Goal: Transaction & Acquisition: Purchase product/service

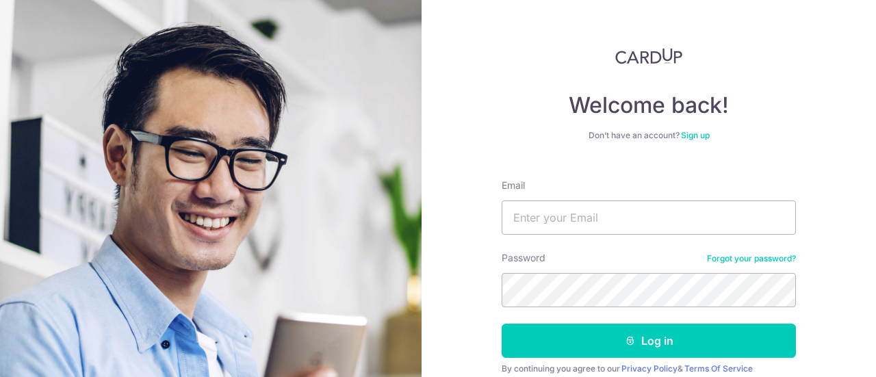
click at [569, 218] on input "Email" at bounding box center [649, 218] width 294 height 34
type input "[EMAIL_ADDRESS][DOMAIN_NAME]"
click at [502, 324] on button "Log in" at bounding box center [649, 341] width 294 height 34
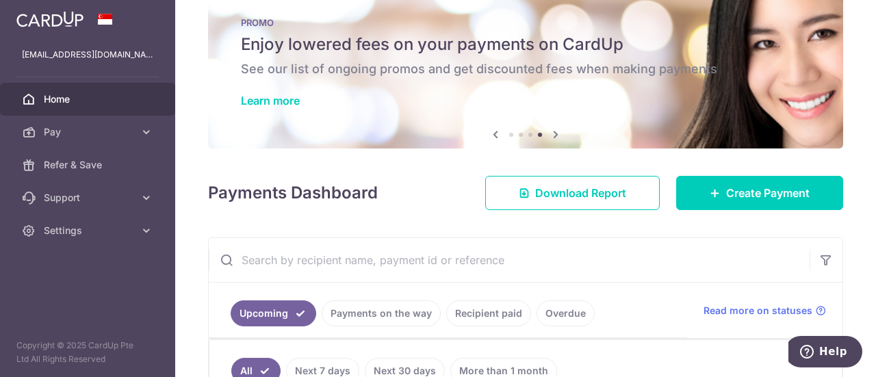
scroll to position [27, 0]
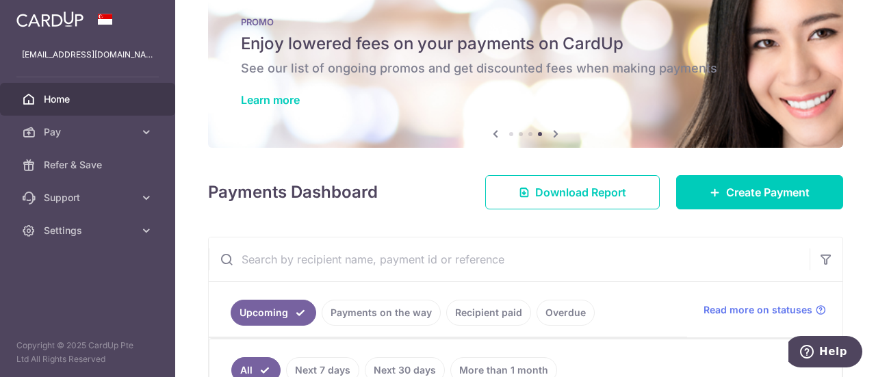
click at [555, 135] on icon at bounding box center [555, 133] width 16 height 17
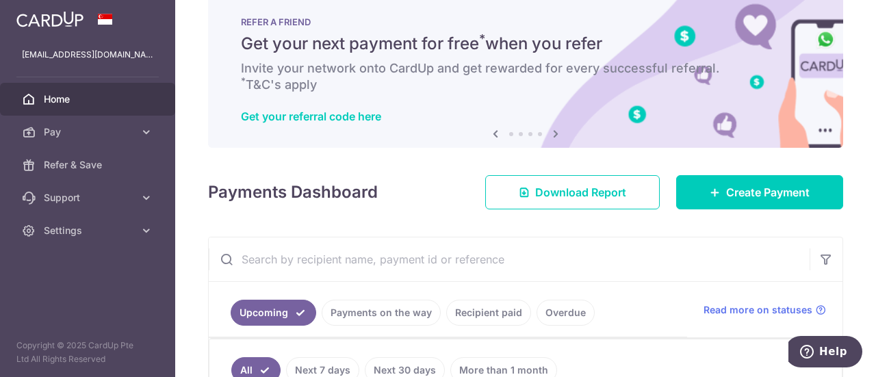
click at [555, 135] on icon at bounding box center [555, 133] width 16 height 17
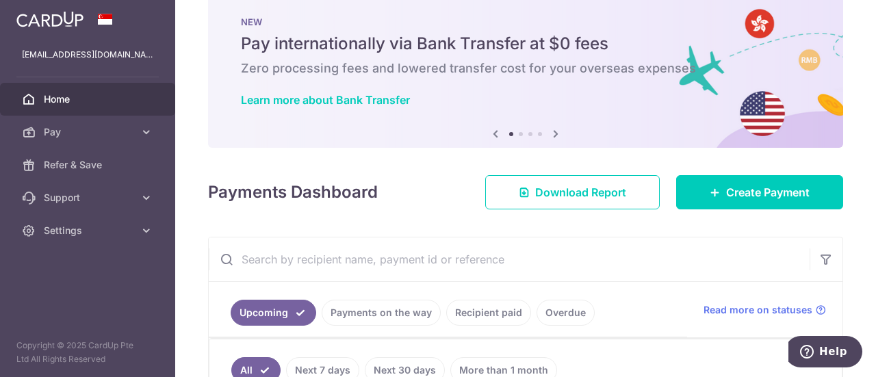
click at [555, 135] on icon at bounding box center [555, 133] width 16 height 17
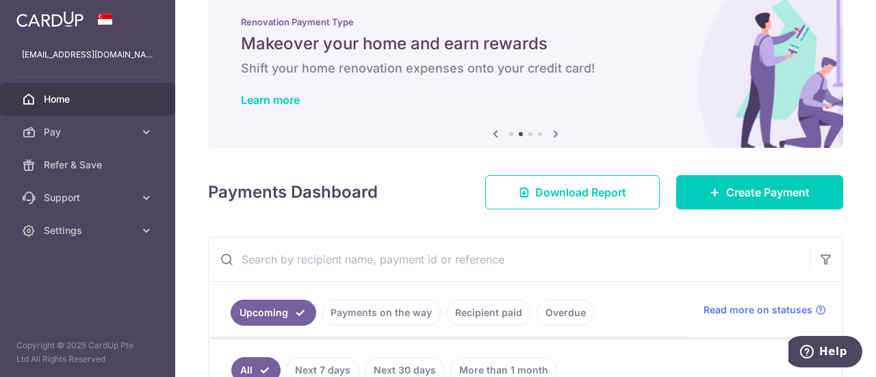
click at [555, 135] on icon at bounding box center [555, 133] width 16 height 17
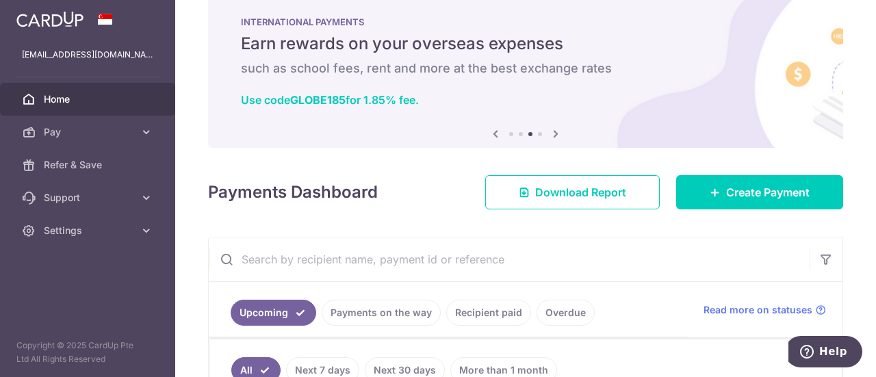
click at [555, 135] on icon at bounding box center [555, 133] width 16 height 17
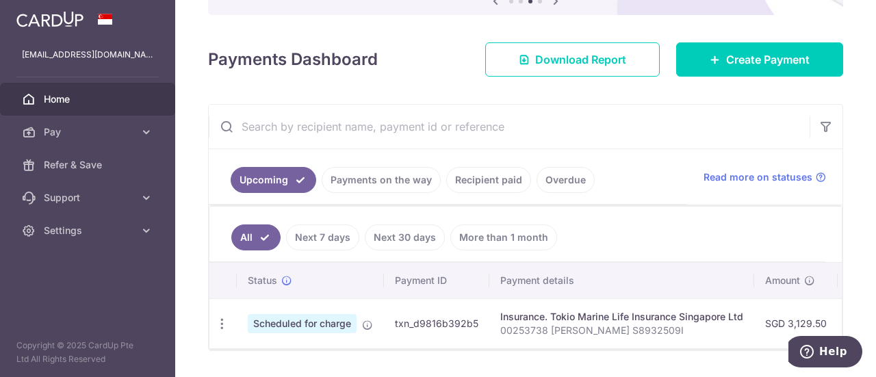
scroll to position [160, 0]
click at [714, 66] on link "Create Payment" at bounding box center [759, 59] width 167 height 34
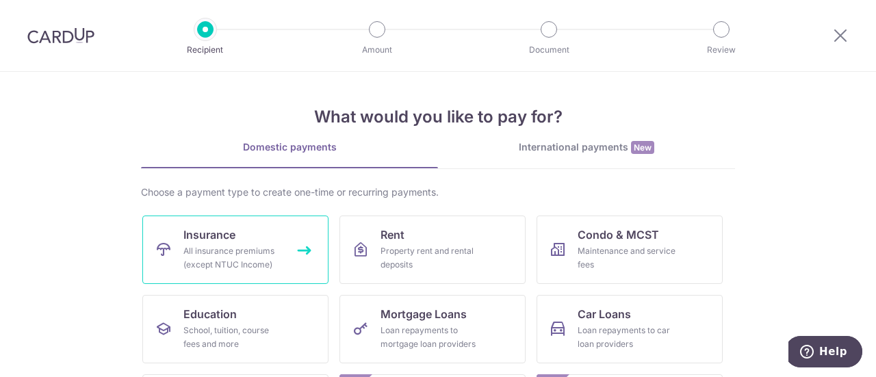
click at [212, 237] on span "Insurance" at bounding box center [209, 235] width 52 height 16
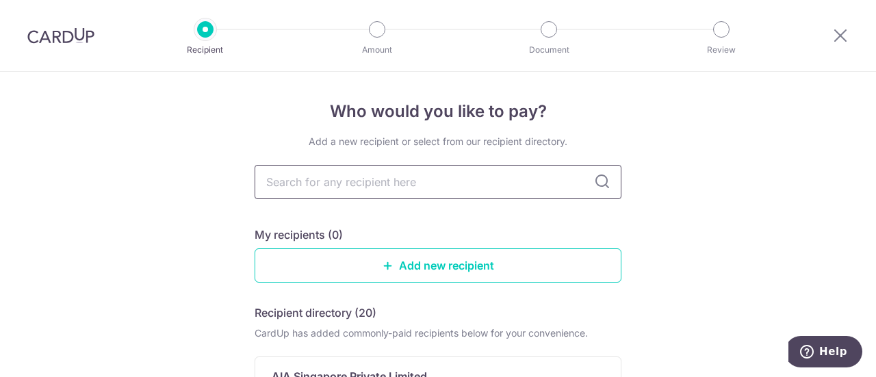
click at [416, 191] on input "text" at bounding box center [438, 182] width 367 height 34
type input "aia"
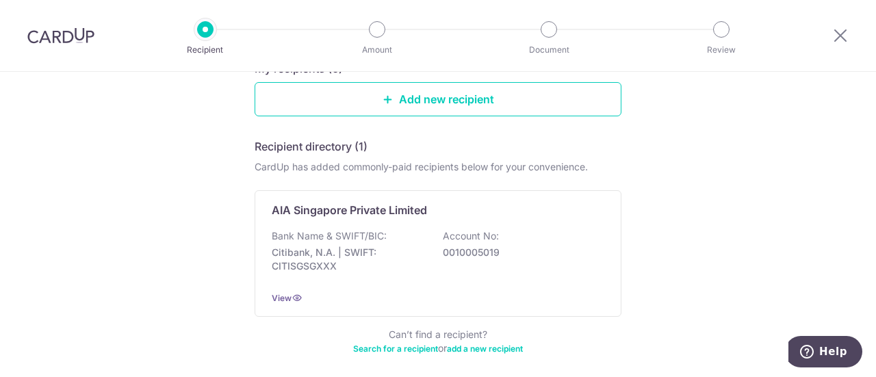
scroll to position [166, 0]
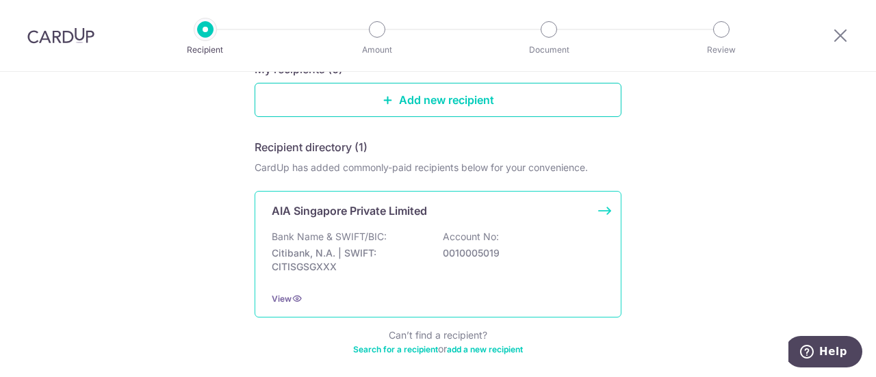
click at [330, 241] on p "Bank Name & SWIFT/BIC:" at bounding box center [329, 237] width 115 height 14
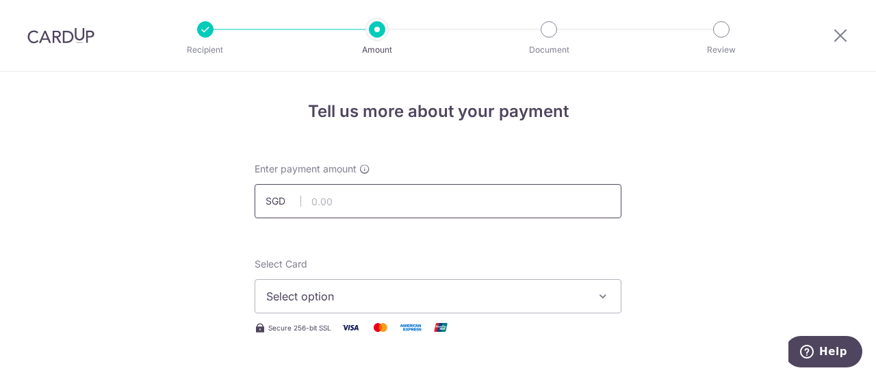
click at [346, 210] on input "text" at bounding box center [438, 201] width 367 height 34
click at [351, 212] on input "text" at bounding box center [438, 201] width 367 height 34
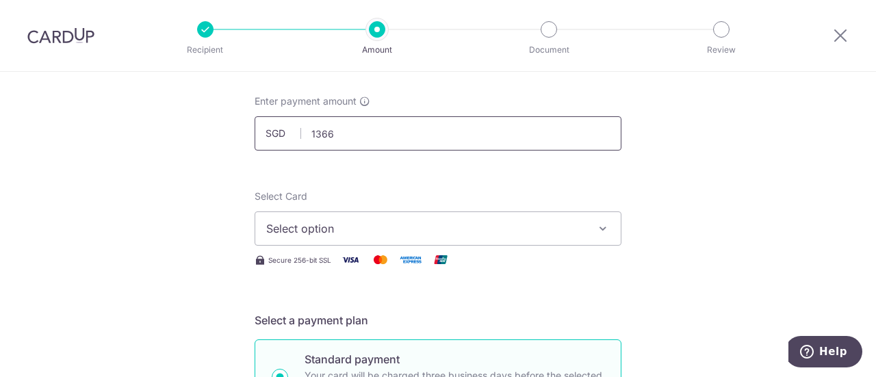
scroll to position [68, 0]
type input "1,366.00"
click at [351, 212] on button "Select option" at bounding box center [438, 228] width 367 height 34
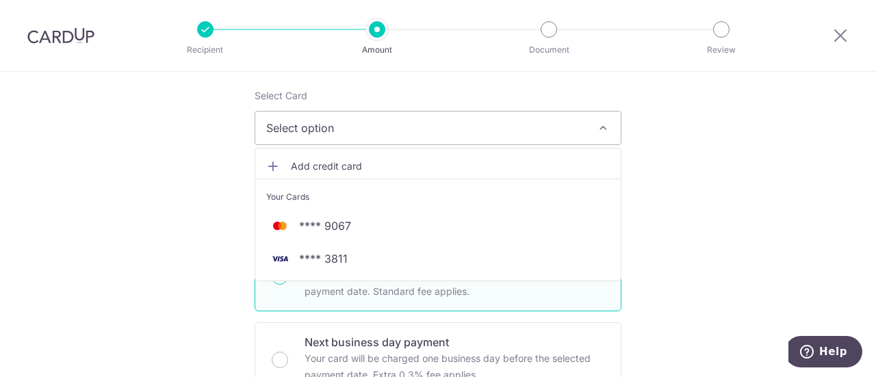
scroll to position [169, 0]
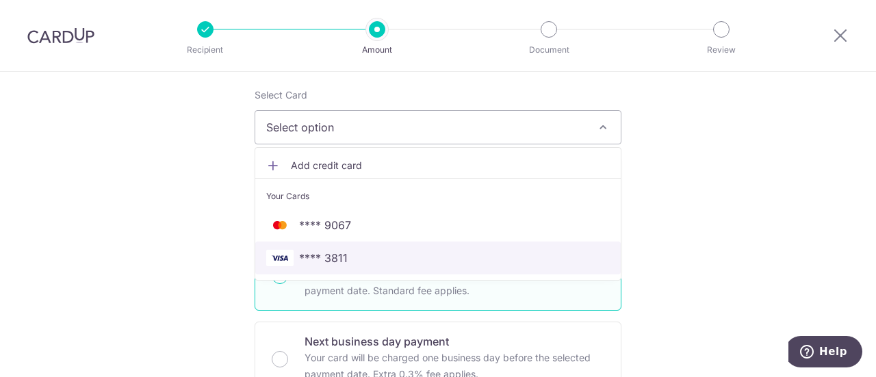
click at [337, 257] on span "**** 3811" at bounding box center [323, 258] width 49 height 16
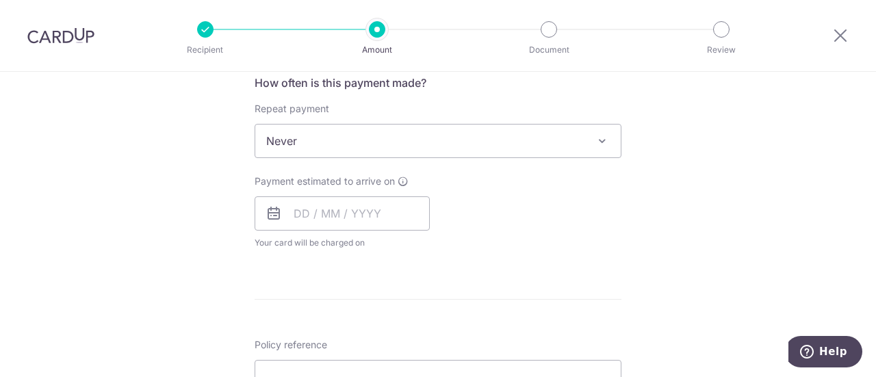
scroll to position [528, 0]
click at [346, 217] on input "text" at bounding box center [342, 213] width 175 height 34
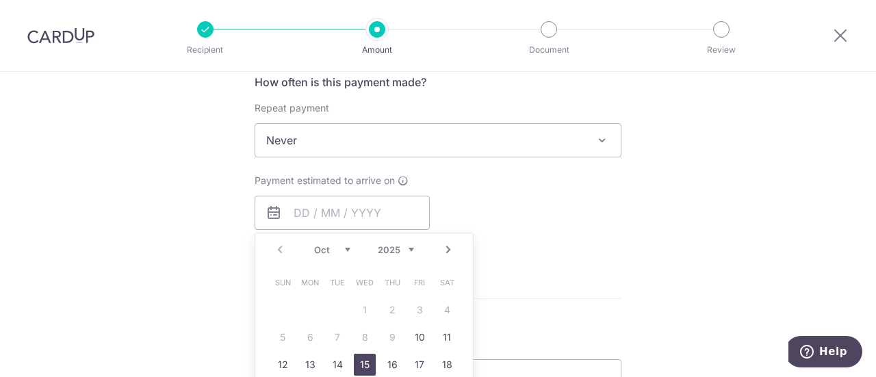
click at [367, 362] on link "15" at bounding box center [365, 365] width 22 height 22
type input "[DATE]"
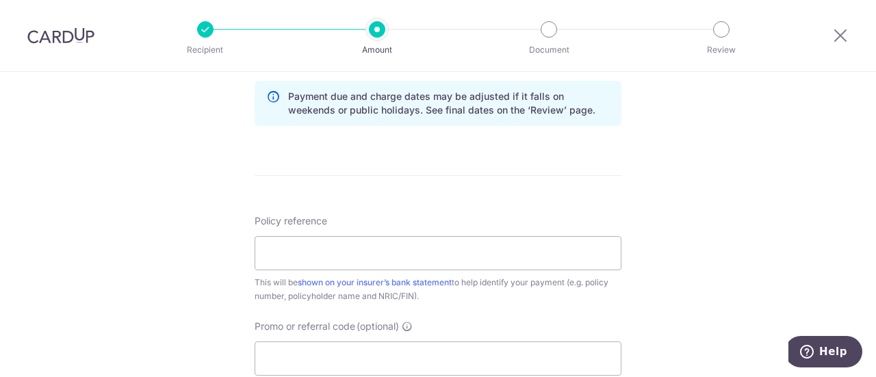
scroll to position [721, 0]
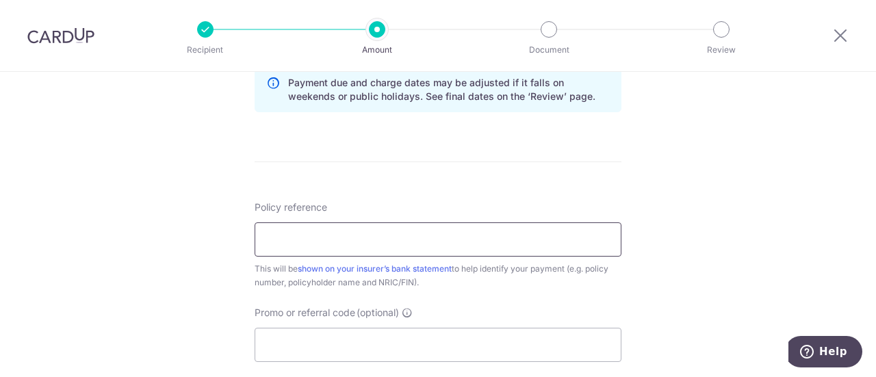
click at [449, 231] on input "Policy reference" at bounding box center [438, 239] width 367 height 34
click at [306, 239] on input "H236870923 & E" at bounding box center [438, 239] width 367 height 34
click at [268, 237] on input "H236870923 & E" at bounding box center [438, 239] width 367 height 34
drag, startPoint x: 270, startPoint y: 237, endPoint x: 329, endPoint y: 238, distance: 59.5
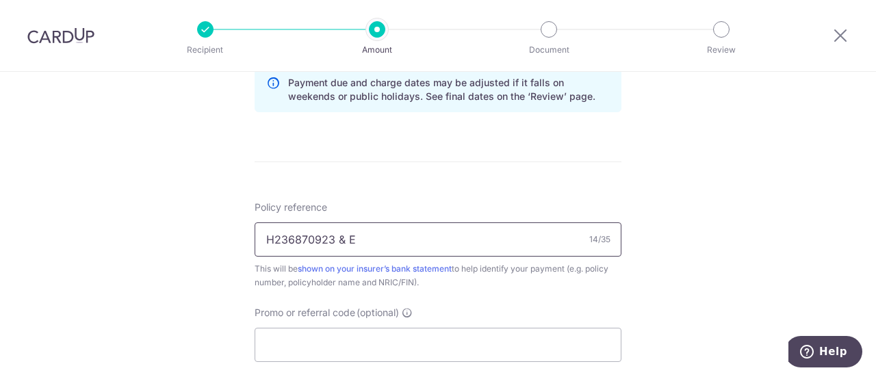
click at [329, 238] on input "H236870923 & E" at bounding box center [438, 239] width 367 height 34
click at [361, 239] on input "H236870923 & E" at bounding box center [438, 239] width 367 height 34
paste input "236870923"
click at [417, 237] on input "H236870923 & E236870923, Chua Yong" at bounding box center [438, 239] width 367 height 34
drag, startPoint x: 475, startPoint y: 236, endPoint x: 417, endPoint y: 236, distance: 58.2
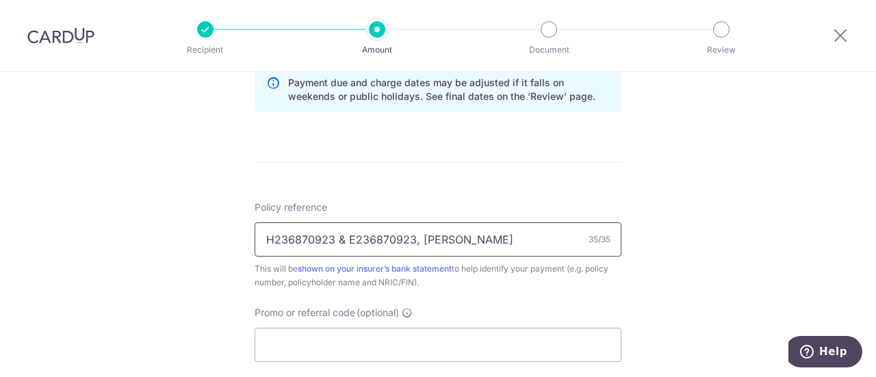
click at [417, 236] on input "H236870923 & E236870923, Chua Yong" at bounding box center [438, 239] width 367 height 34
click at [343, 233] on input "H236870923 & E236870923, Chua Yong" at bounding box center [438, 239] width 367 height 34
click at [479, 237] on input "H236870923, E236870923, Chua Yong" at bounding box center [438, 239] width 367 height 34
click at [333, 239] on input "H236870923, E236870923, Chua Yong H" at bounding box center [438, 239] width 367 height 34
click at [474, 238] on input "H236870923 E236870923, Chua Yong H" at bounding box center [438, 239] width 367 height 34
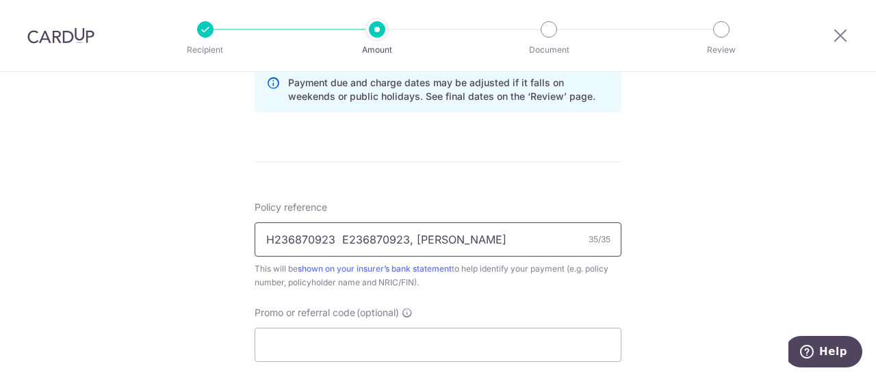
click at [474, 238] on input "H236870923 E236870923, Chua Yong H" at bounding box center [438, 239] width 367 height 34
click at [334, 240] on input "H236870923 E236870923," at bounding box center [438, 239] width 367 height 34
click at [443, 239] on input "H236870923 & E236870923," at bounding box center [438, 239] width 367 height 34
type input "H236870923 & E236870923, S8932509I"
click at [386, 348] on input "Promo or referral code (optional)" at bounding box center [438, 345] width 367 height 34
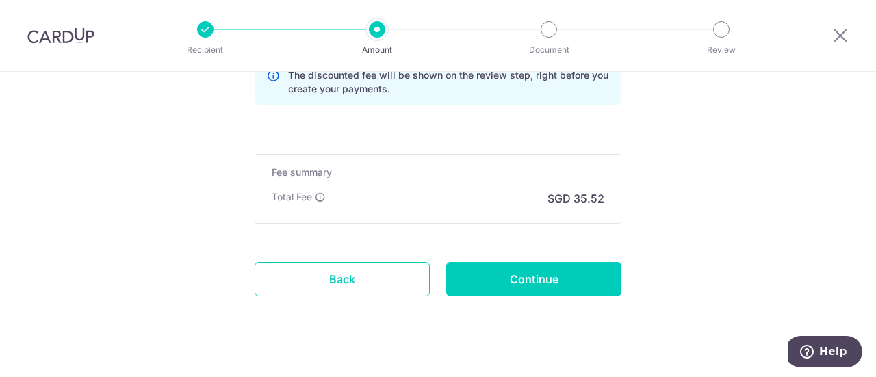
scroll to position [1030, 0]
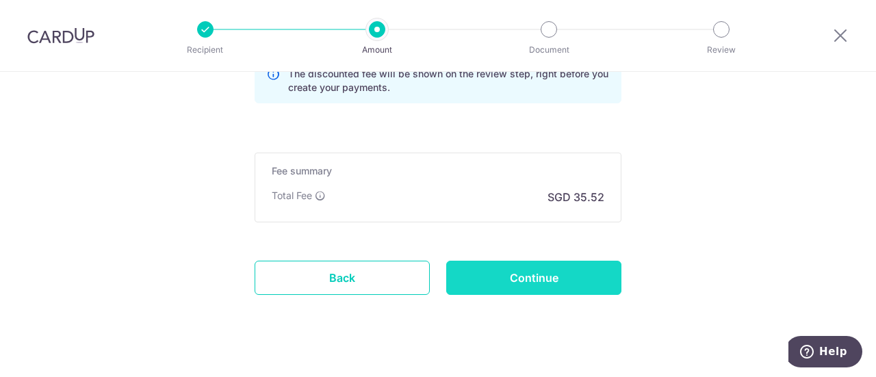
type input "OFF225"
click at [493, 267] on input "Continue" at bounding box center [533, 278] width 175 height 34
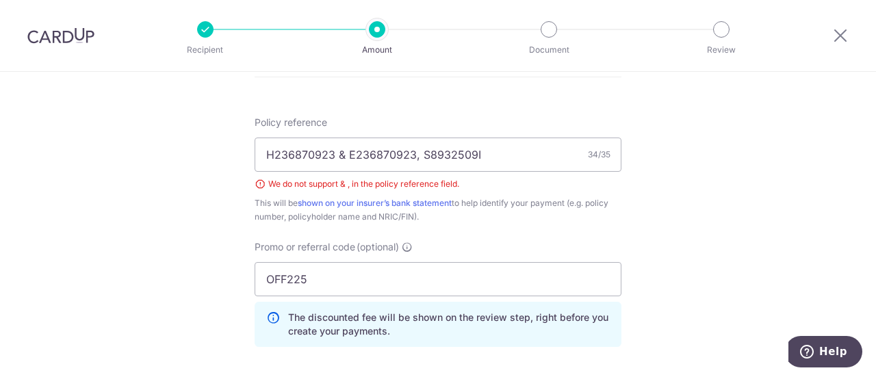
scroll to position [803, 0]
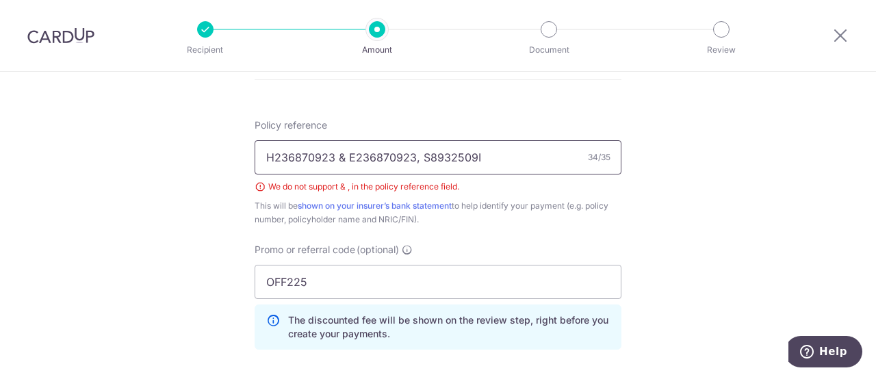
click at [415, 156] on input "H236870923 & E236870923, S8932509I" at bounding box center [438, 157] width 367 height 34
type input "H236870923 & E236870923 - S8932509I"
click at [490, 208] on div "This will be shown on your insurer’s bank statement to help identify your payme…" at bounding box center [438, 212] width 367 height 27
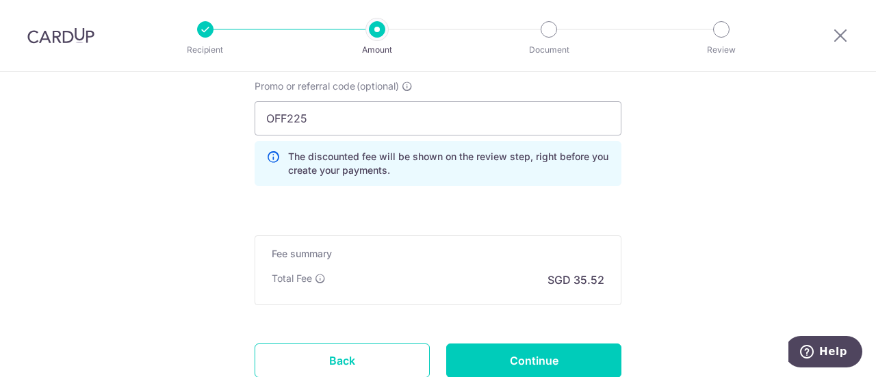
scroll to position [998, 0]
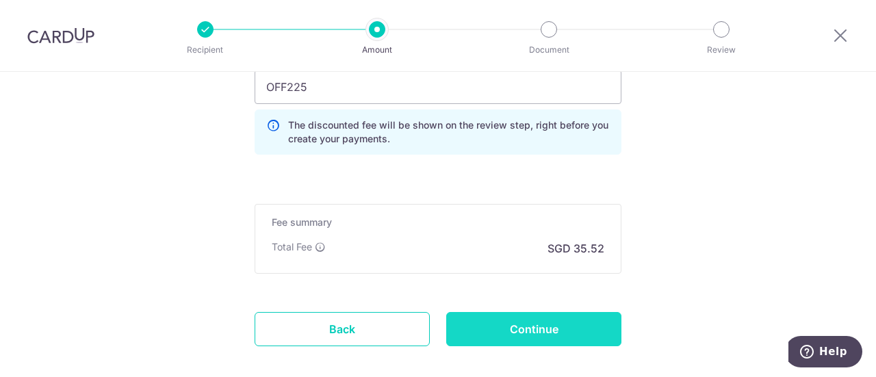
click at [515, 329] on input "Continue" at bounding box center [533, 329] width 175 height 34
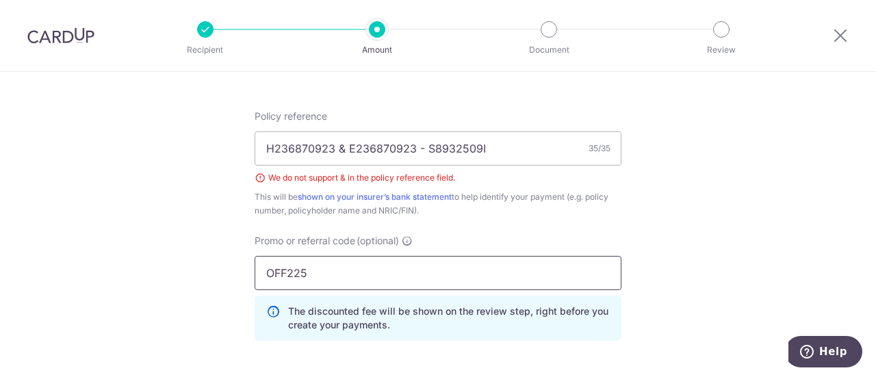
scroll to position [810, 0]
click at [338, 144] on input "H236870923 & E236870923 - S8932509I" at bounding box center [438, 150] width 367 height 34
click at [421, 150] on input "H236870923 a E236870923 - S8932509I" at bounding box center [438, 150] width 367 height 34
click at [338, 147] on input "H236870923 a E236870923 S8932509I" at bounding box center [438, 150] width 367 height 34
drag, startPoint x: 491, startPoint y: 146, endPoint x: 422, endPoint y: 148, distance: 69.1
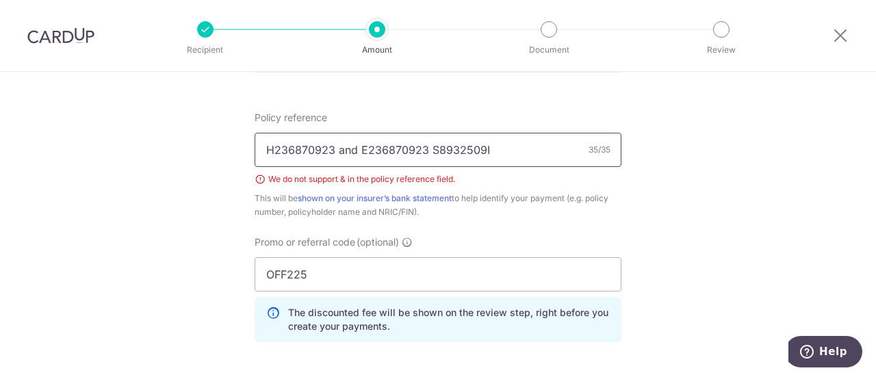
click at [422, 148] on input "H236870923 and E236870923 S8932509I" at bounding box center [438, 150] width 367 height 34
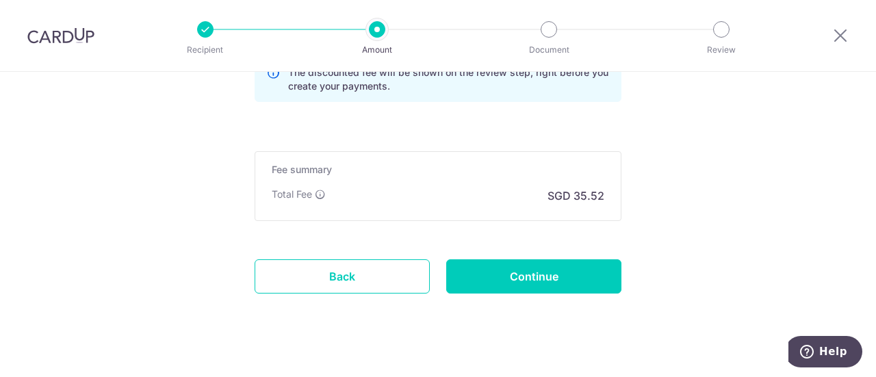
scroll to position [1053, 0]
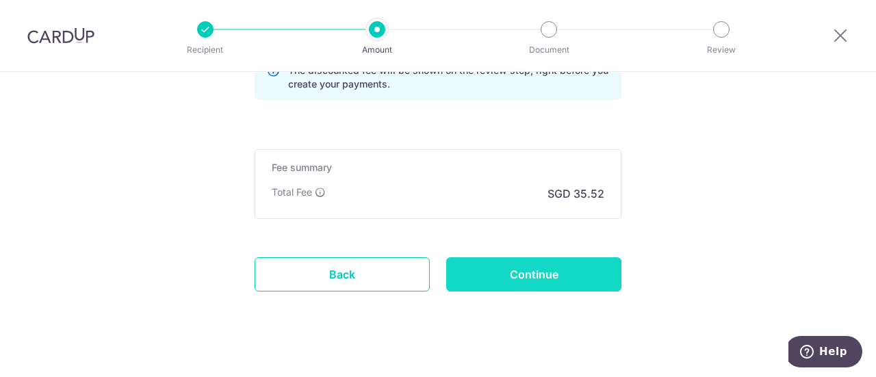
type input "H236870923 and E236870923"
click at [501, 269] on input "Continue" at bounding box center [533, 274] width 175 height 34
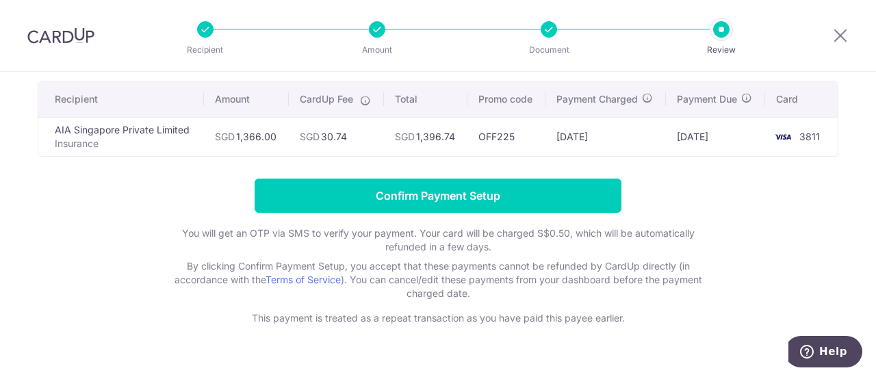
scroll to position [122, 0]
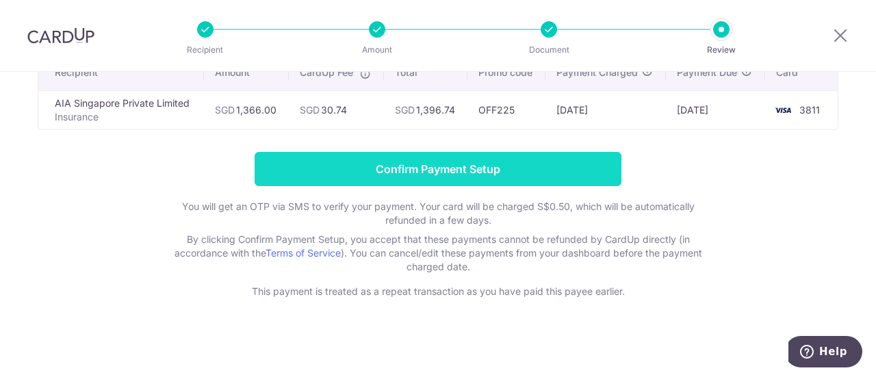
click at [474, 167] on input "Confirm Payment Setup" at bounding box center [438, 169] width 367 height 34
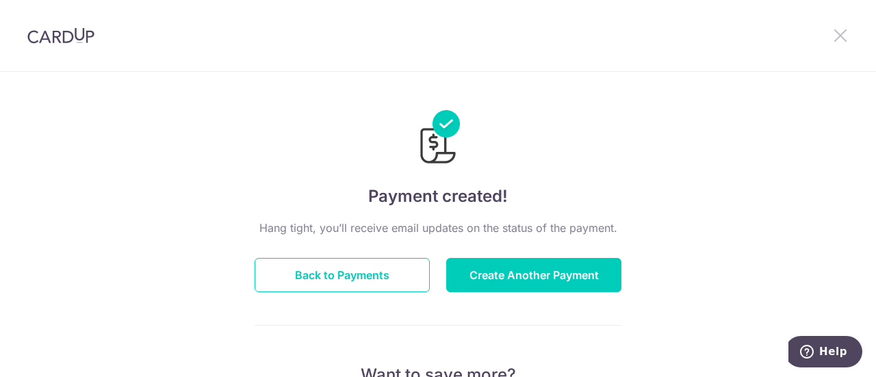
click at [840, 35] on icon at bounding box center [840, 35] width 16 height 17
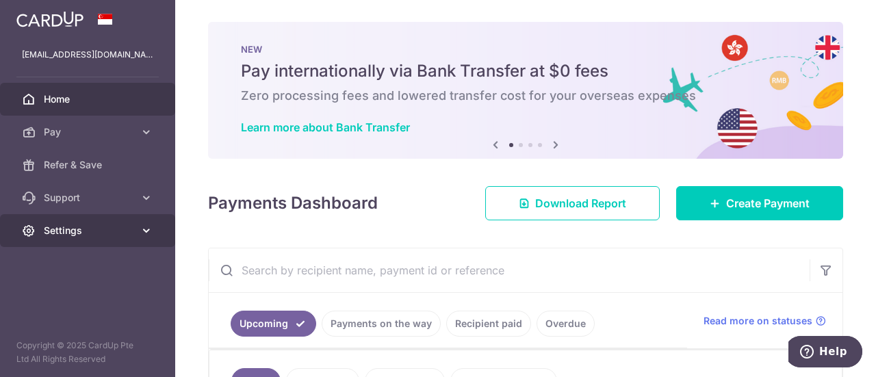
click at [145, 231] on icon at bounding box center [147, 231] width 14 height 14
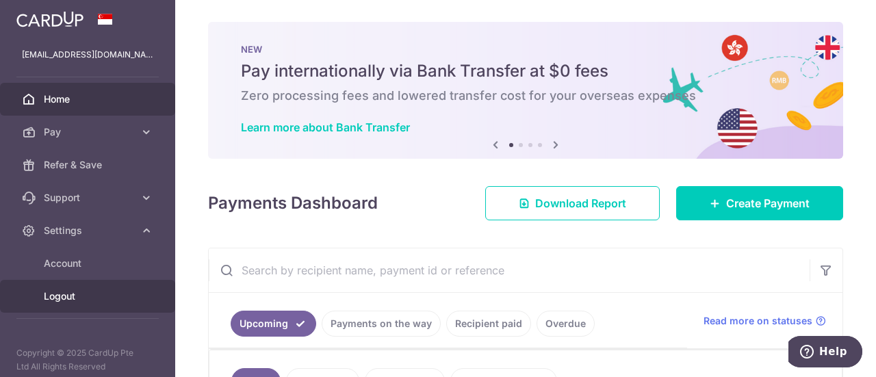
click at [79, 294] on span "Logout" at bounding box center [89, 296] width 90 height 14
